Goal: Information Seeking & Learning: Understand process/instructions

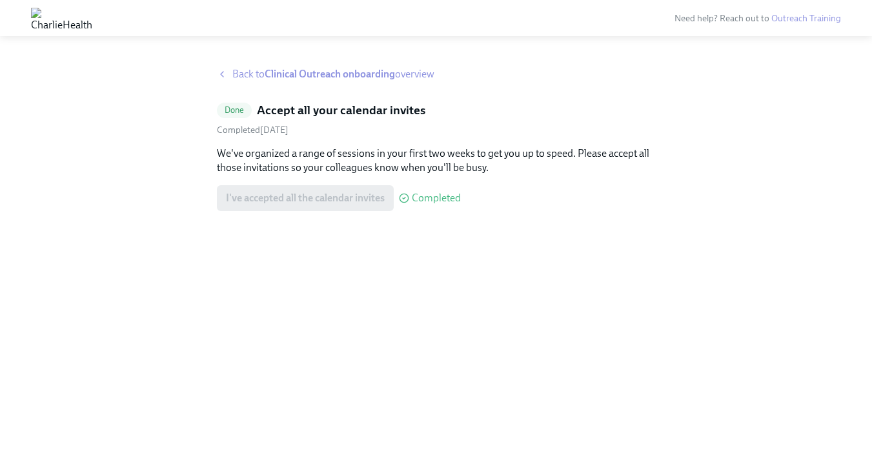
click at [303, 68] on strong "Clinical Outreach onboarding" at bounding box center [330, 74] width 130 height 12
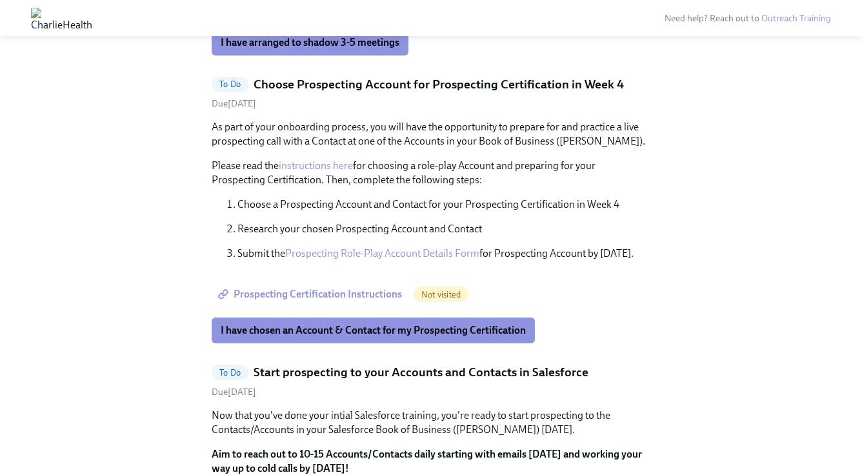
scroll to position [850, 0]
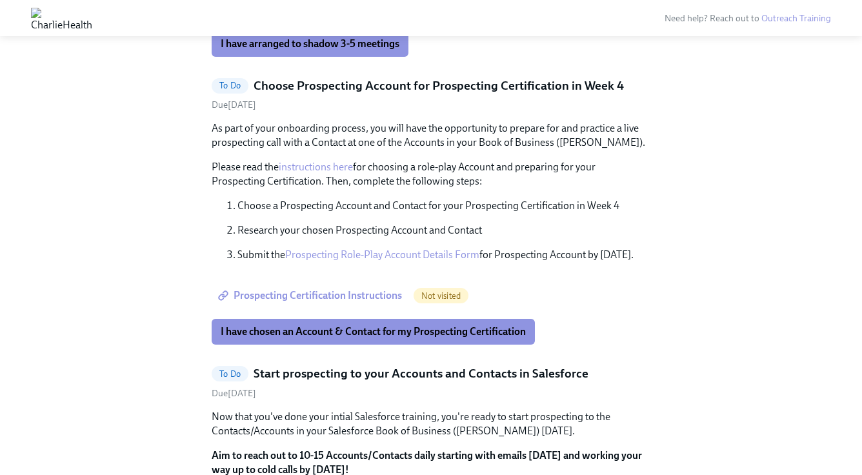
click at [347, 294] on span "Prospecting Certification Instructions" at bounding box center [311, 295] width 181 height 13
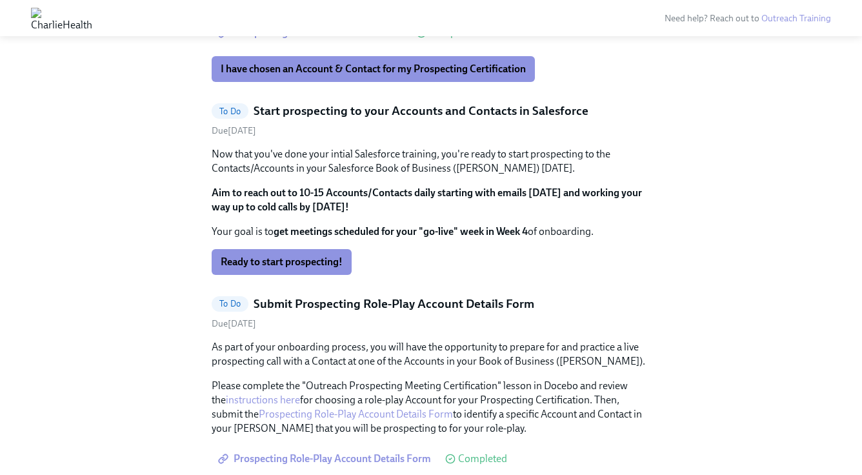
scroll to position [1113, 0]
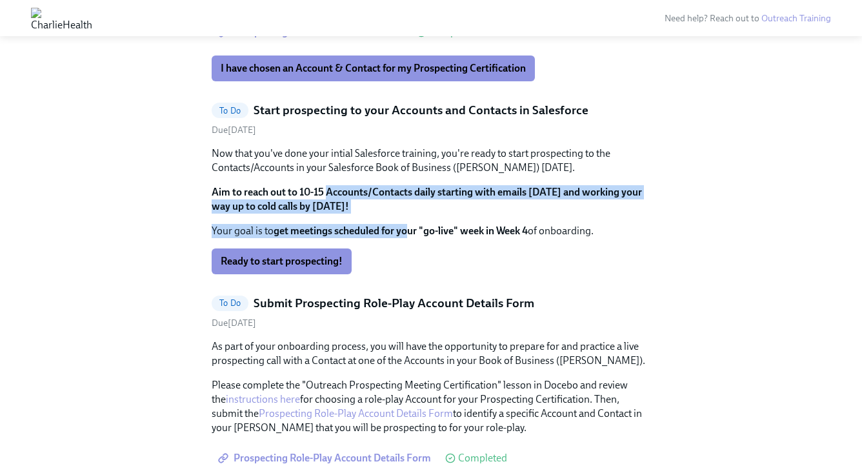
drag, startPoint x: 407, startPoint y: 232, endPoint x: 325, endPoint y: 192, distance: 90.6
click at [325, 192] on div "Now that you've done your intial Salesforce training, you're ready to start pro…" at bounding box center [431, 192] width 439 height 92
click at [325, 192] on strong "Aim to reach out to 10-15 Accounts/Contacts daily starting with emails [DATE] a…" at bounding box center [427, 199] width 430 height 26
drag, startPoint x: 325, startPoint y: 192, endPoint x: 425, endPoint y: 237, distance: 109.5
click at [425, 237] on div "Now that you've done your intial Salesforce training, you're ready to start pro…" at bounding box center [431, 192] width 439 height 92
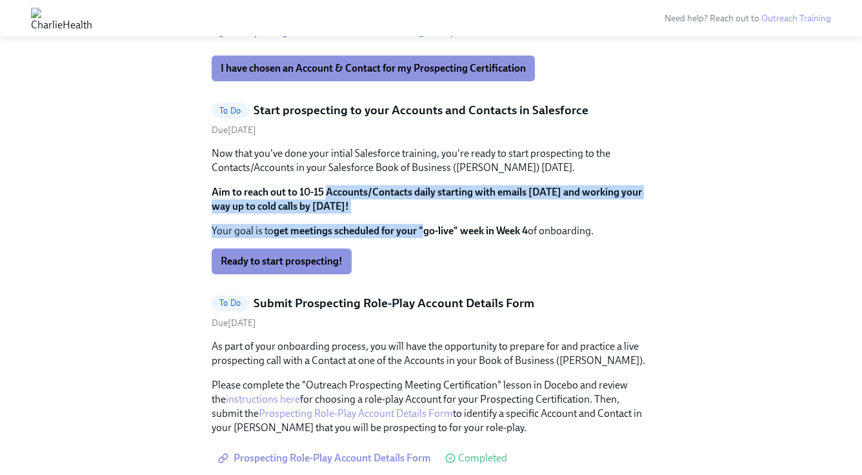
click at [425, 237] on strong "get meetings scheduled for your "go-live" week in Week 4" at bounding box center [401, 231] width 254 height 12
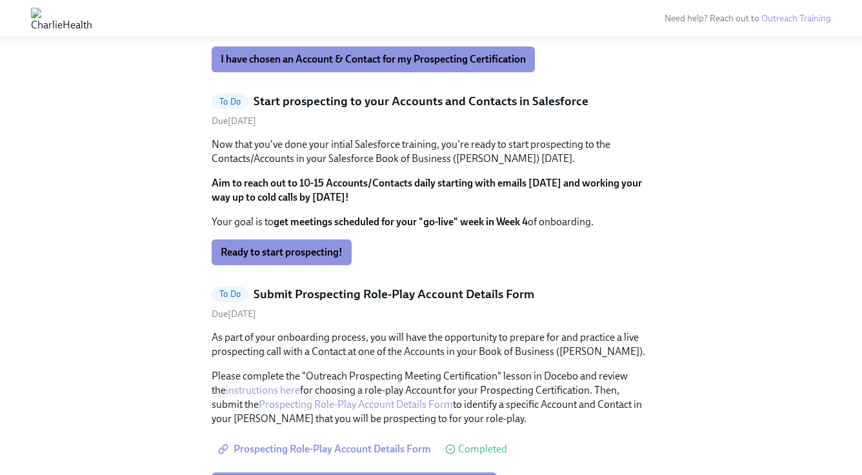
scroll to position [1125, 0]
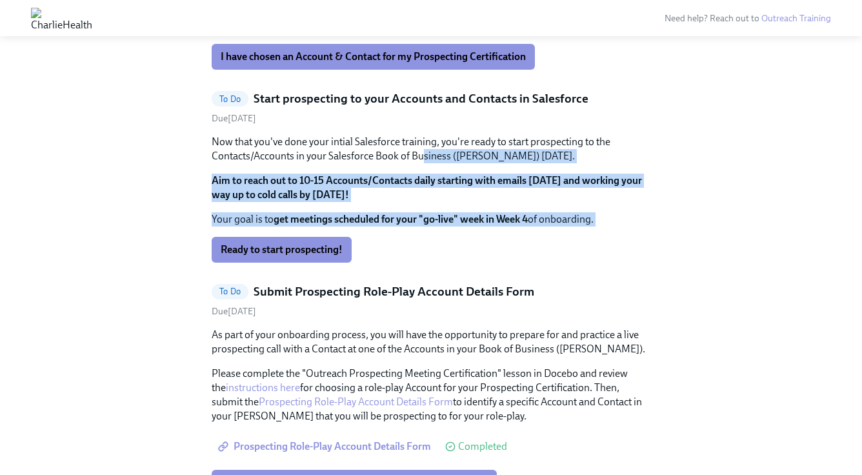
drag, startPoint x: 472, startPoint y: 260, endPoint x: 423, endPoint y: 165, distance: 106.5
click at [423, 165] on div "Now that you've done your intial Salesforce training, you're ready to start pro…" at bounding box center [431, 199] width 439 height 128
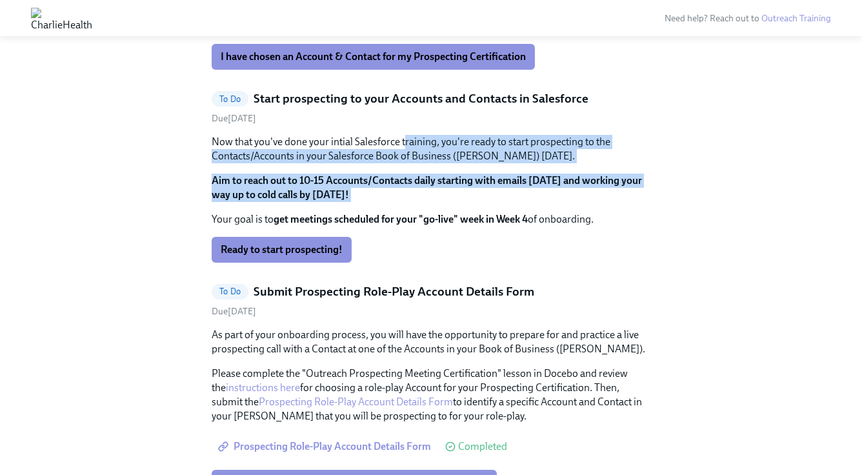
drag, startPoint x: 406, startPoint y: 141, endPoint x: 442, endPoint y: 203, distance: 71.2
click at [443, 203] on div "Now that you've done your intial Salesforce training, you're ready to start pro…" at bounding box center [431, 181] width 439 height 92
click at [442, 203] on div "Now that you've done your intial Salesforce training, you're ready to start pro…" at bounding box center [431, 181] width 439 height 92
drag, startPoint x: 442, startPoint y: 203, endPoint x: 388, endPoint y: 145, distance: 79.4
click at [388, 144] on div "Now that you've done your intial Salesforce training, you're ready to start pro…" at bounding box center [431, 181] width 439 height 92
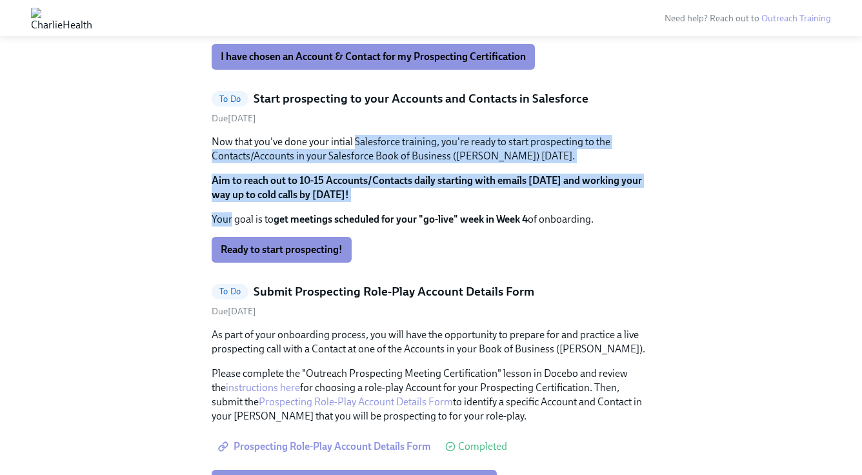
click at [388, 145] on p "Now that you've done your intial Salesforce training, you're ready to start pro…" at bounding box center [431, 149] width 439 height 28
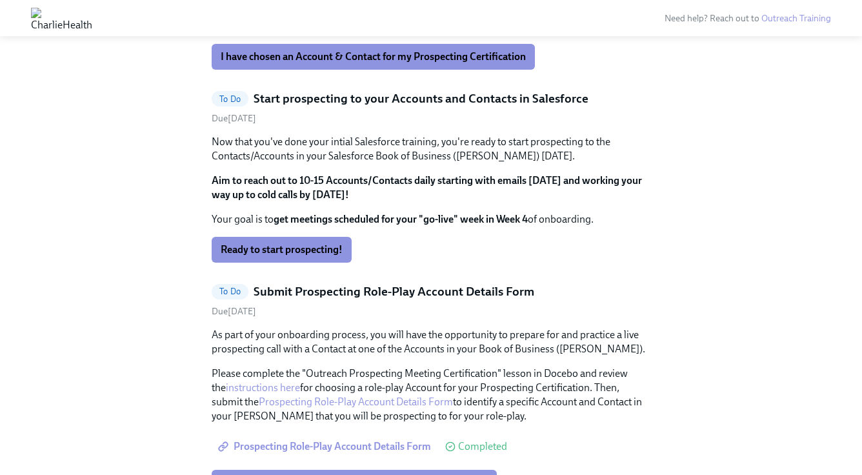
drag, startPoint x: 390, startPoint y: 200, endPoint x: 346, endPoint y: 150, distance: 66.8
click at [345, 150] on div "Now that you've done your intial Salesforce training, you're ready to start pro…" at bounding box center [431, 181] width 439 height 92
click at [346, 150] on p "Now that you've done your intial Salesforce training, you're ready to start pro…" at bounding box center [431, 149] width 439 height 28
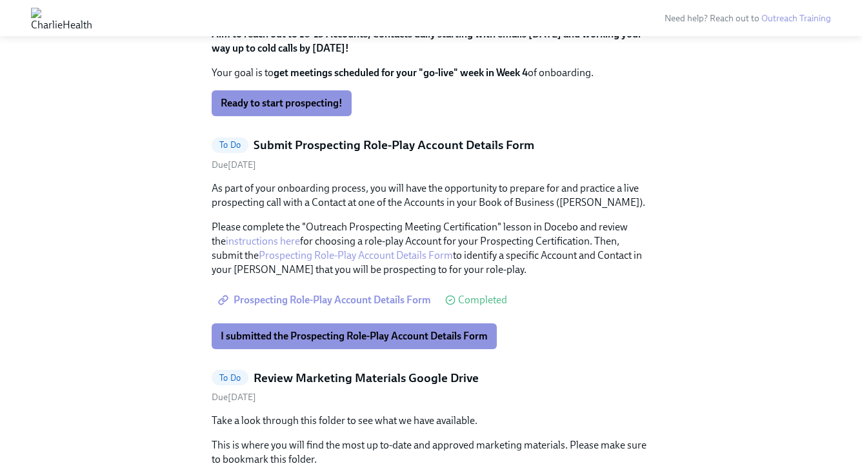
scroll to position [1267, 0]
